Goal: Find specific page/section: Find specific page/section

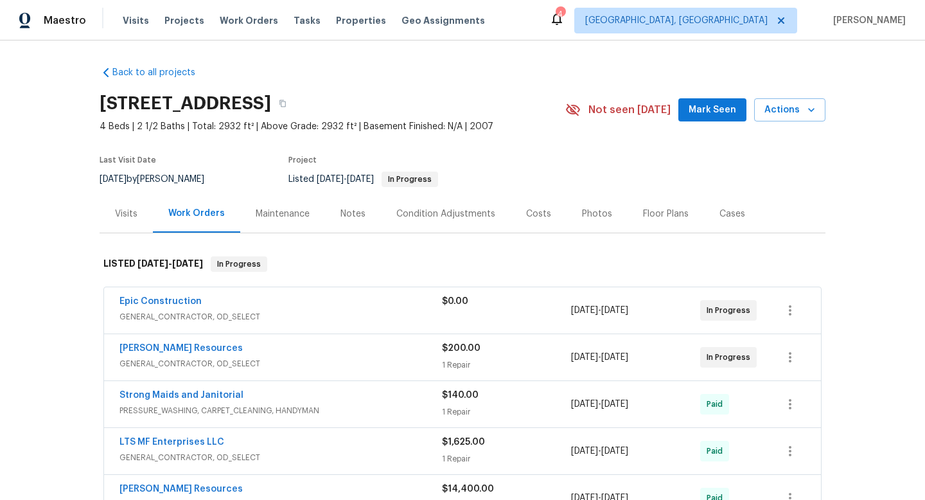
click at [131, 213] on div "Visits" at bounding box center [126, 213] width 22 height 13
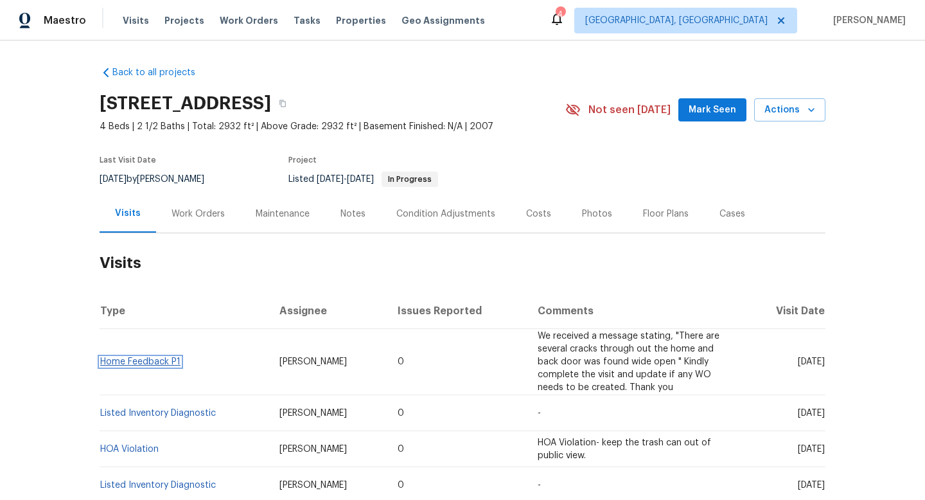
click at [170, 361] on link "Home Feedback P1" at bounding box center [140, 361] width 80 height 9
click at [175, 414] on link "Listed Inventory Diagnostic" at bounding box center [158, 413] width 116 height 9
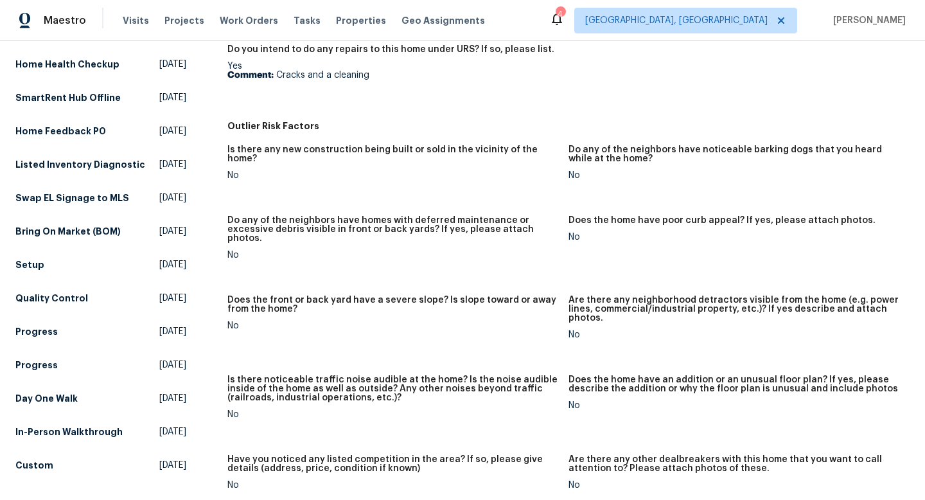
scroll to position [719, 0]
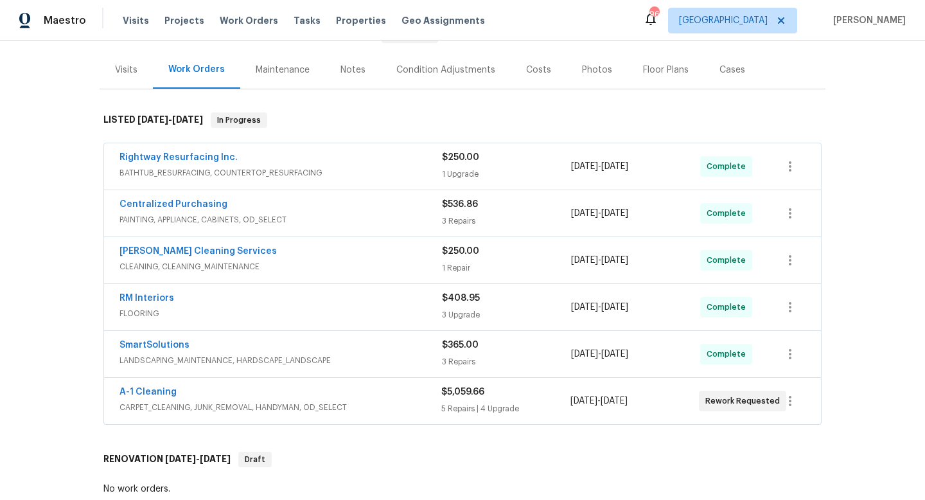
scroll to position [156, 0]
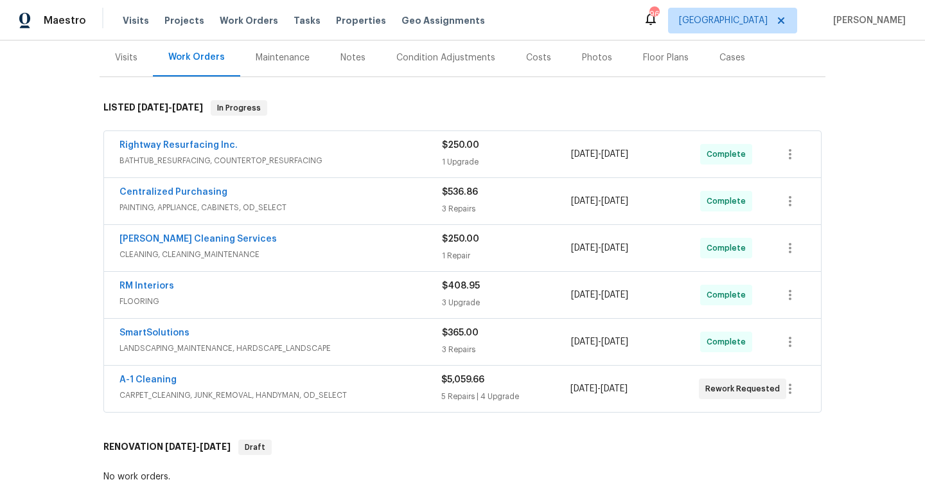
click at [353, 169] on div "Rightway Resurfacing Inc. BATHTUB_RESURFACING, COUNTERTOP_RESURFACING" at bounding box center [280, 154] width 322 height 31
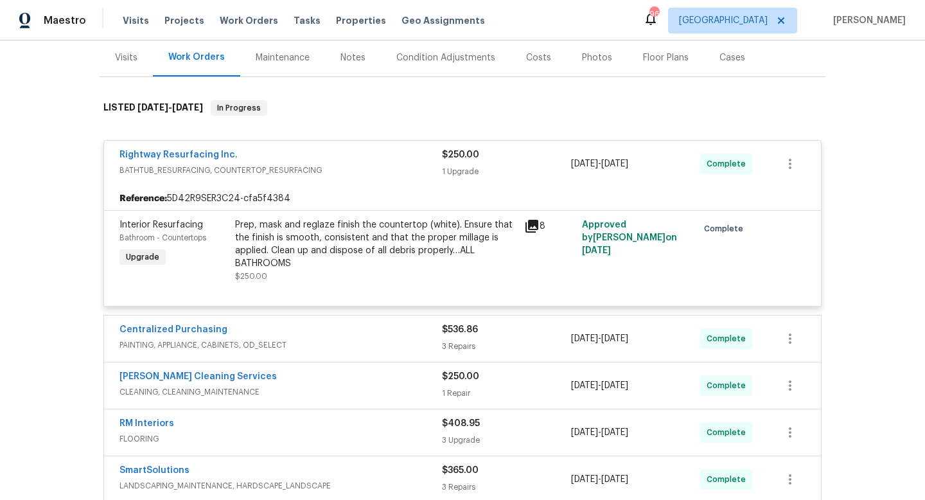
click at [355, 167] on span "BATHTUB_RESURFACING, COUNTERTOP_RESURFACING" at bounding box center [280, 170] width 322 height 13
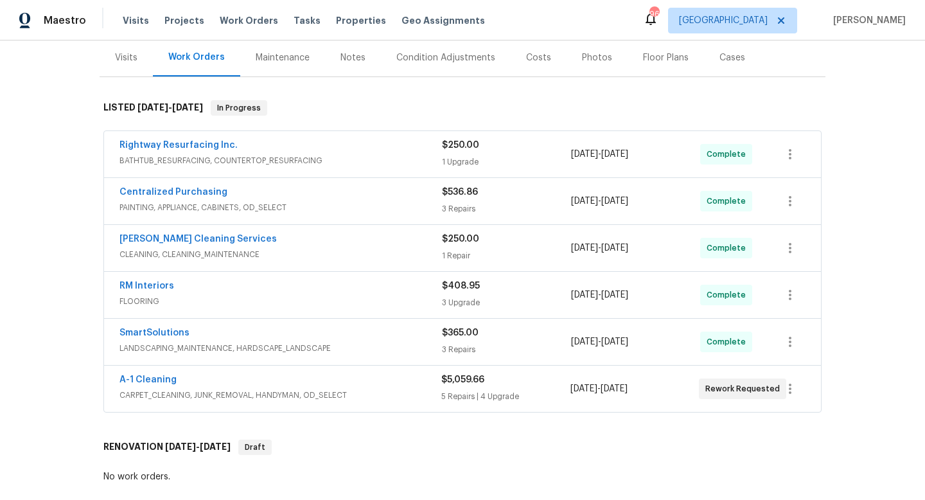
click at [380, 176] on div "Rightway Resurfacing Inc. BATHTUB_RESURFACING, COUNTERTOP_RESURFACING $250.00 1…" at bounding box center [462, 154] width 717 height 46
click at [380, 197] on div "Centralized Purchasing" at bounding box center [280, 193] width 322 height 15
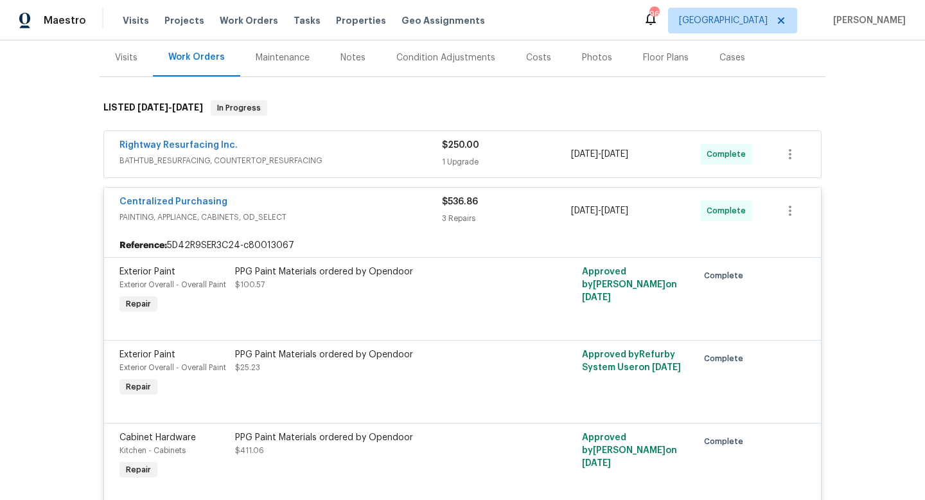
click at [377, 203] on div "Centralized Purchasing" at bounding box center [280, 202] width 322 height 15
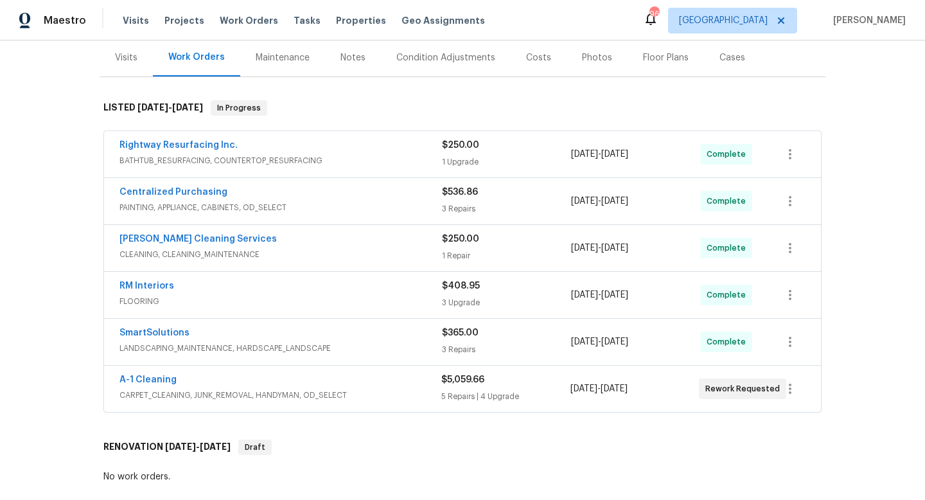
click at [379, 245] on div "DePascale Cleaning Services" at bounding box center [280, 240] width 322 height 15
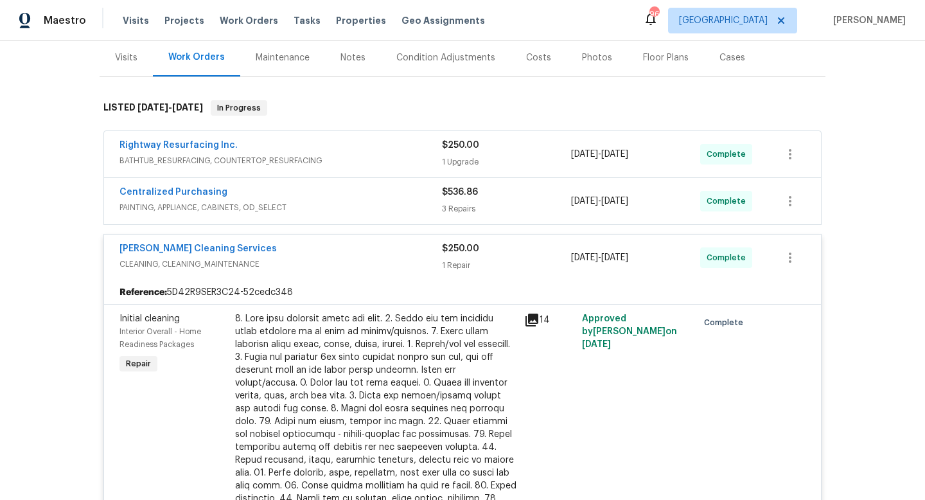
click at [379, 245] on div "DePascale Cleaning Services" at bounding box center [280, 249] width 322 height 15
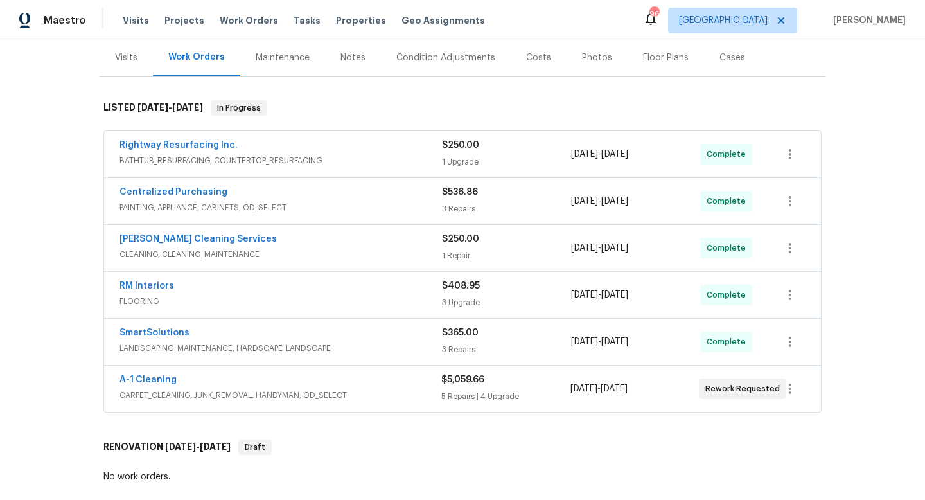
click at [382, 285] on div "RM Interiors" at bounding box center [280, 286] width 322 height 15
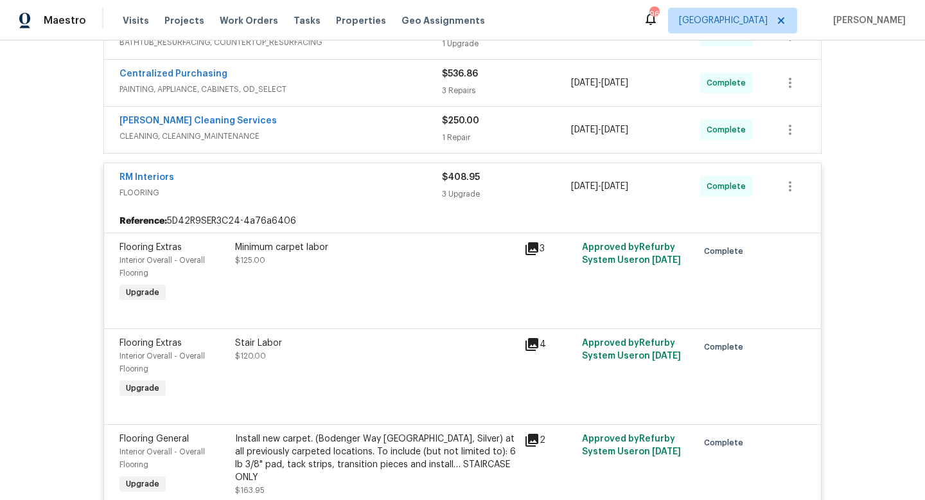
scroll to position [282, 0]
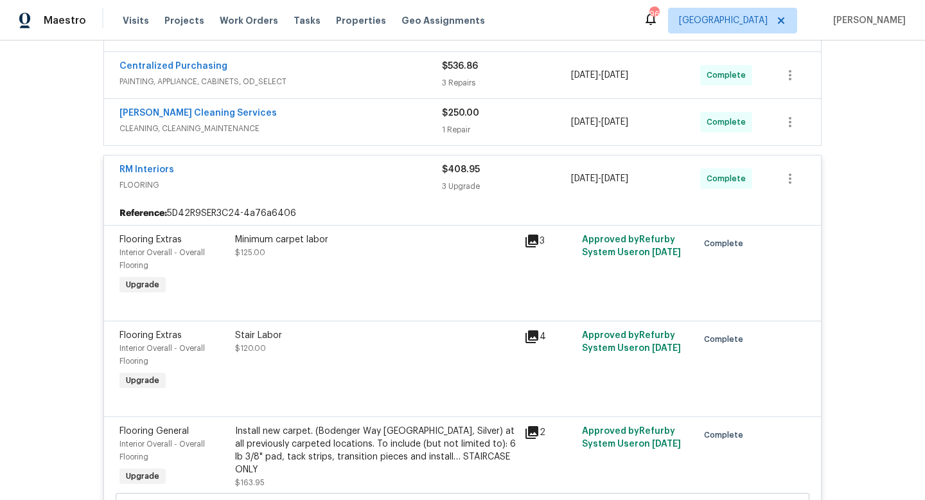
click at [377, 135] on div "DePascale Cleaning Services CLEANING, CLEANING_MAINTENANCE" at bounding box center [280, 122] width 322 height 31
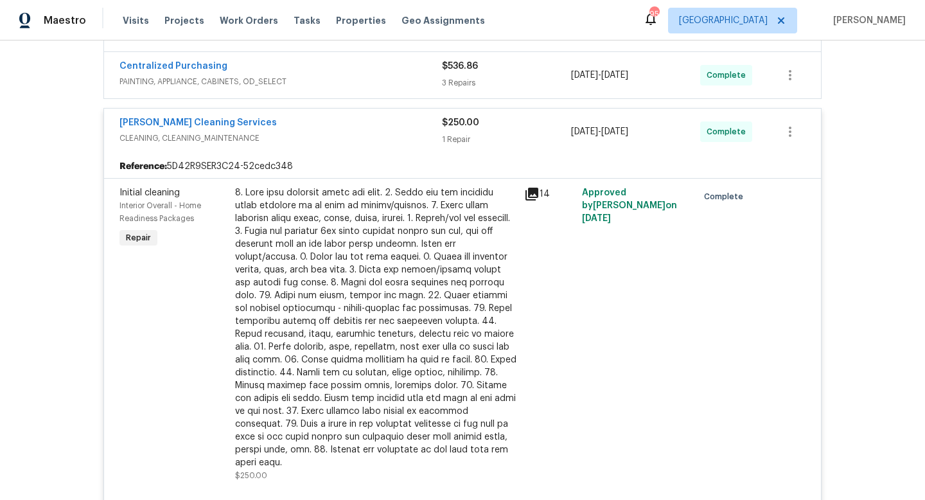
click at [377, 135] on span "CLEANING, CLEANING_MAINTENANCE" at bounding box center [280, 138] width 322 height 13
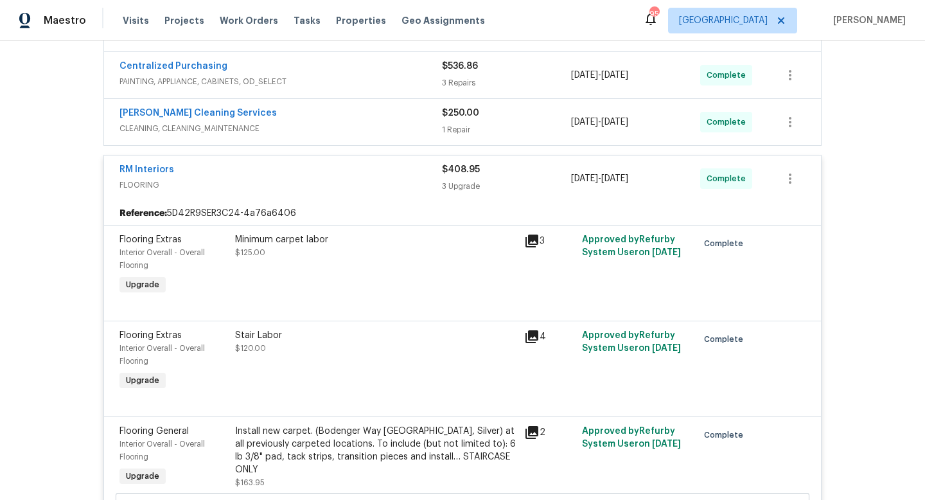
click at [377, 175] on div "RM Interiors" at bounding box center [280, 170] width 322 height 15
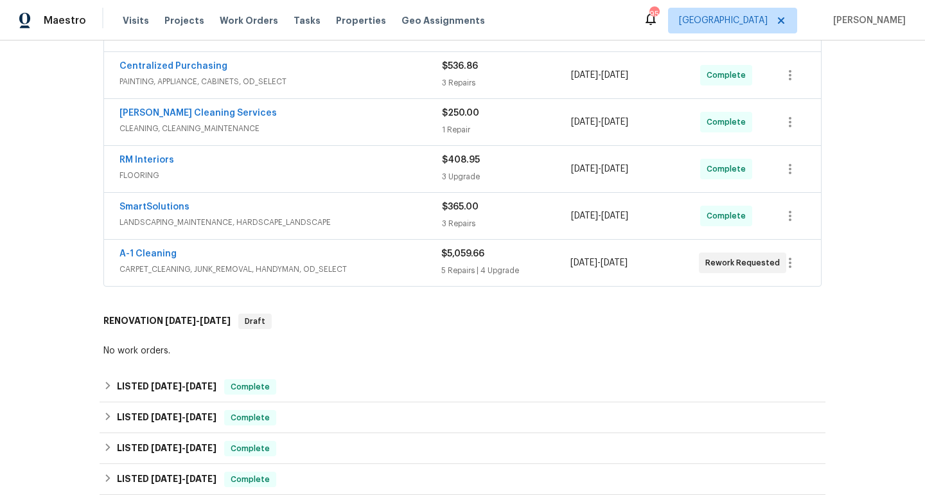
click at [391, 213] on div "SmartSolutions" at bounding box center [280, 207] width 322 height 15
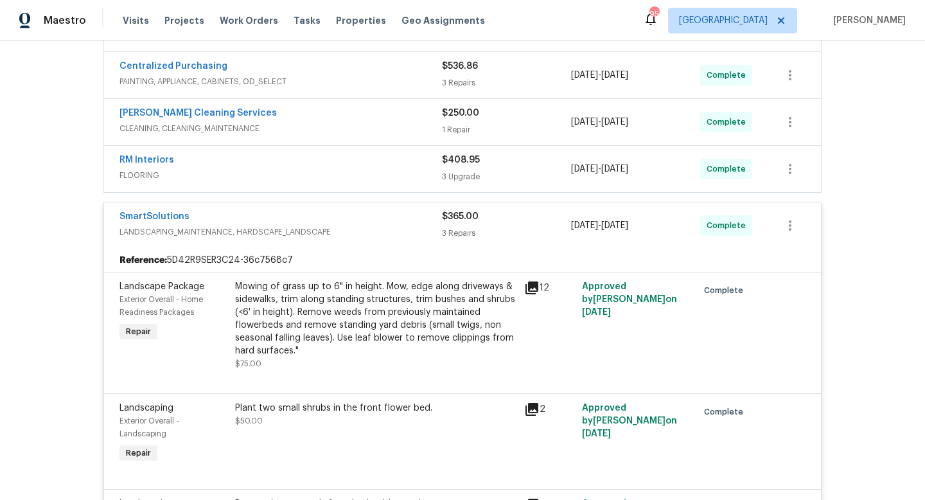
click at [394, 229] on span "LANDSCAPING_MAINTENANCE, HARDSCAPE_LANDSCAPE" at bounding box center [280, 231] width 322 height 13
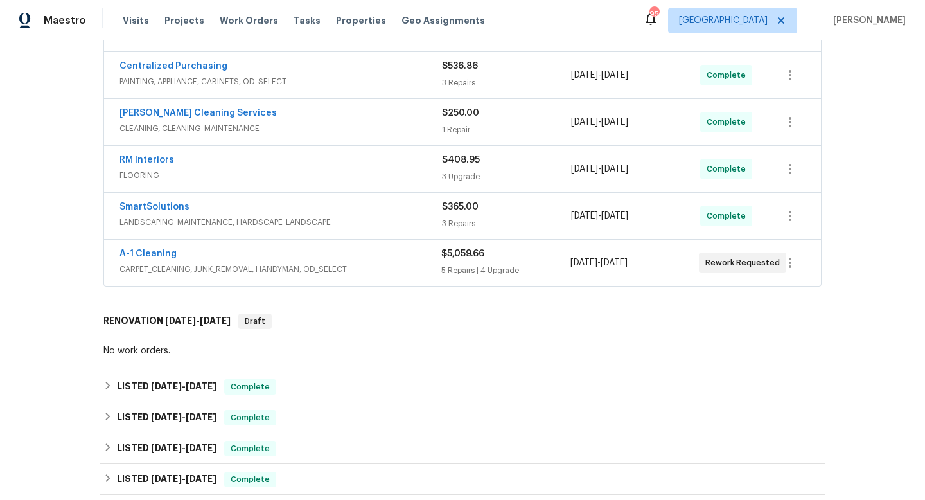
click at [400, 276] on div "A-1 Cleaning CARPET_CLEANING, JUNK_REMOVAL, HANDYMAN, OD_SELECT" at bounding box center [280, 262] width 322 height 31
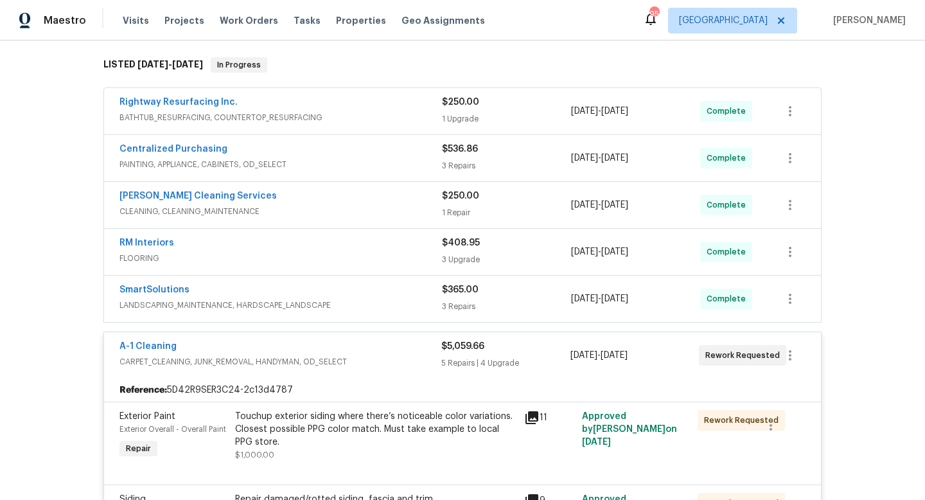
scroll to position [202, 0]
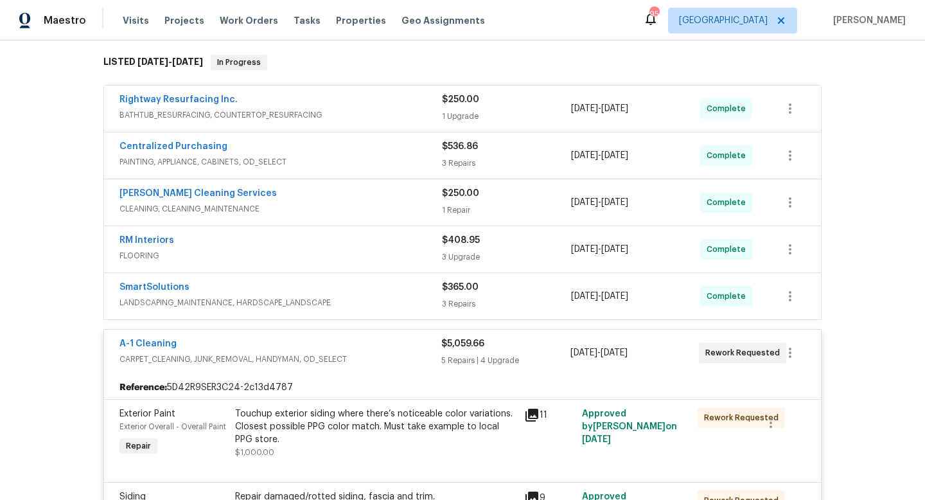
click at [397, 338] on div "A-1 Cleaning" at bounding box center [280, 344] width 322 height 15
